Goal: Navigation & Orientation: Find specific page/section

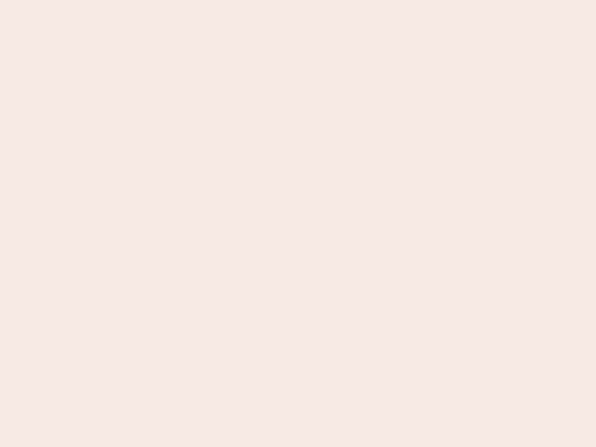
click at [298, 224] on nb-app "Almost there Thank you for registering for Newbook. Your account is under revie…" at bounding box center [298, 223] width 596 height 447
click at [298, 0] on nb-app "Almost there Thank you for registering for Newbook. Your account is under revie…" at bounding box center [298, 223] width 596 height 447
click at [319, 0] on nb-app "Almost there Thank you for registering for Newbook. Your account is under revie…" at bounding box center [298, 223] width 596 height 447
click at [298, 224] on nb-app "Almost there Thank you for registering for Newbook. Your account is under revie…" at bounding box center [298, 223] width 596 height 447
click at [298, 0] on nb-app "Almost there Thank you for registering for Newbook. Your account is under revie…" at bounding box center [298, 223] width 596 height 447
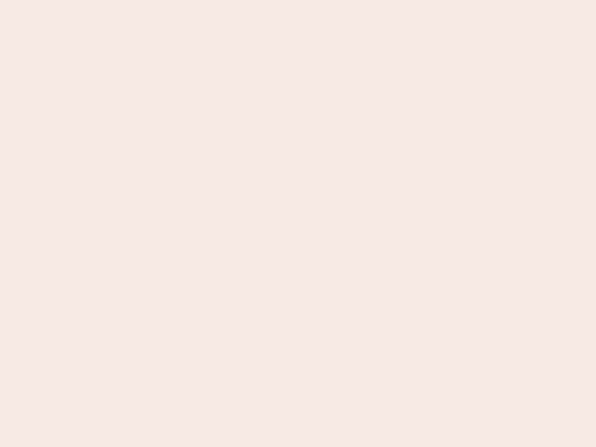
click at [208, 0] on nb-app "Almost there Thank you for registering for Newbook. Your account is under revie…" at bounding box center [298, 223] width 596 height 447
click at [298, 224] on nb-app "Almost there Thank you for registering for Newbook. Your account is under revie…" at bounding box center [298, 223] width 596 height 447
click at [298, 0] on nb-app "Almost there Thank you for registering for Newbook. Your account is under revie…" at bounding box center [298, 223] width 596 height 447
click at [208, 0] on nb-app "Almost there Thank you for registering for Newbook. Your account is under revie…" at bounding box center [298, 223] width 596 height 447
click at [298, 224] on nb-app "Almost there Thank you for registering for Newbook. Your account is under revie…" at bounding box center [298, 223] width 596 height 447
